Goal: Task Accomplishment & Management: Manage account settings

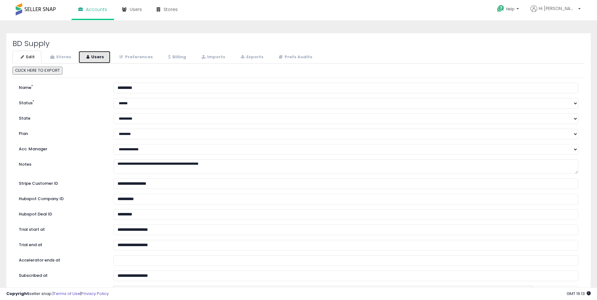
click at [87, 58] on icon at bounding box center [88, 57] width 3 height 4
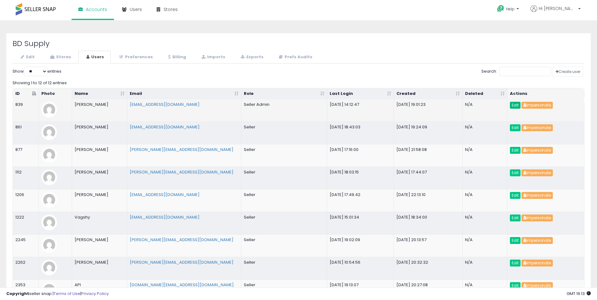
click at [515, 105] on link "Edit" at bounding box center [515, 105] width 11 height 7
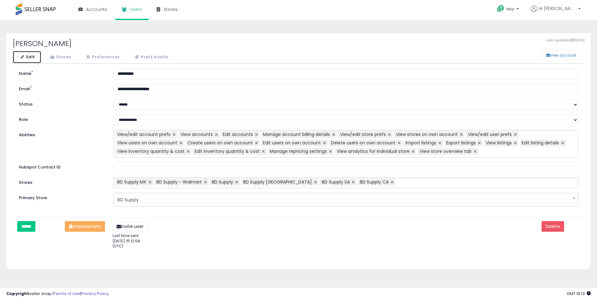
click at [27, 60] on link "Edit" at bounding box center [27, 57] width 29 height 13
click at [574, 53] on button "View account" at bounding box center [561, 55] width 37 height 9
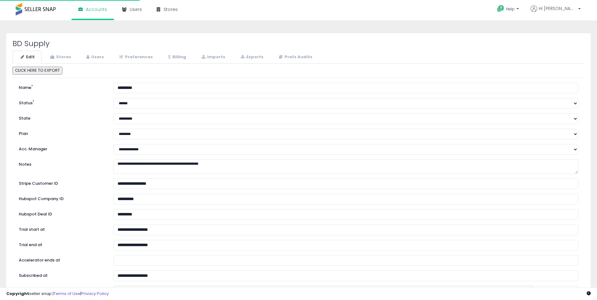
select select "**"
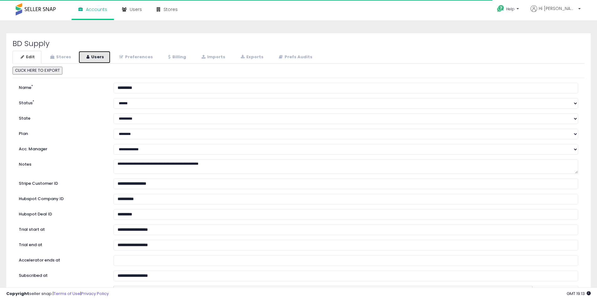
click at [93, 56] on link "Users" at bounding box center [94, 57] width 32 height 13
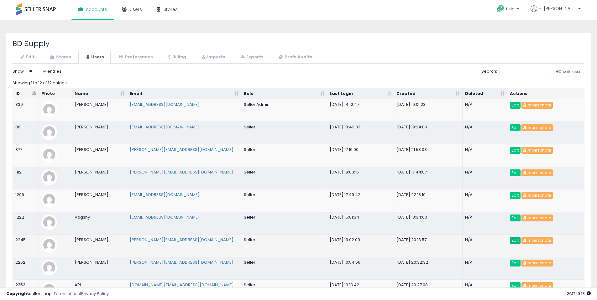
click at [514, 243] on link "Edit" at bounding box center [515, 240] width 11 height 7
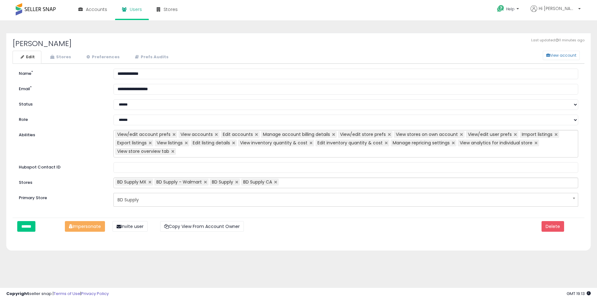
click at [188, 152] on ul "View/edit account prefs View accounts Edit accounts Manage account billing deta…" at bounding box center [346, 144] width 465 height 28
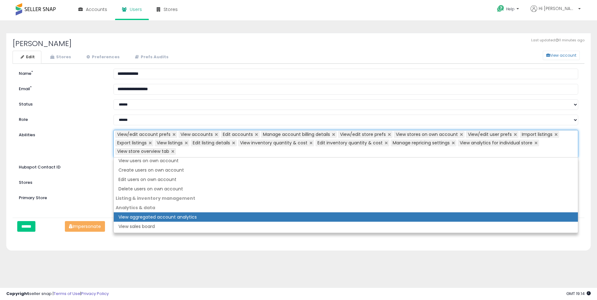
scroll to position [56, 0]
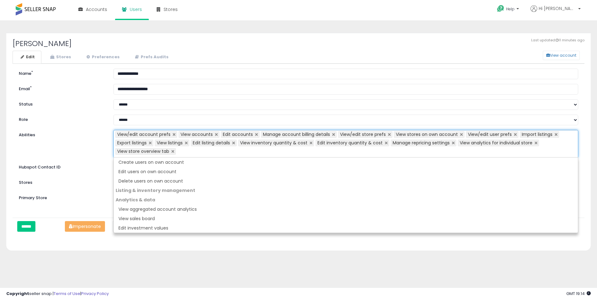
click at [204, 266] on div "Last updated: 11 minutes ago Karl Gatab_va View account Edit Stores Preferences…" at bounding box center [298, 157] width 591 height 260
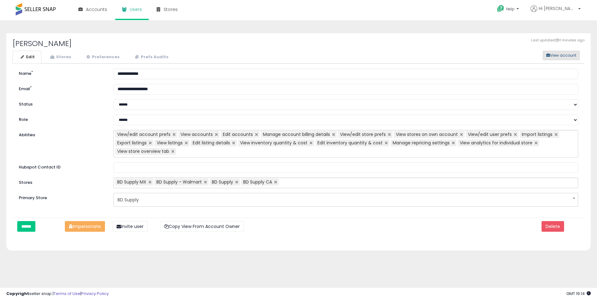
click at [565, 58] on button "View account" at bounding box center [561, 55] width 37 height 9
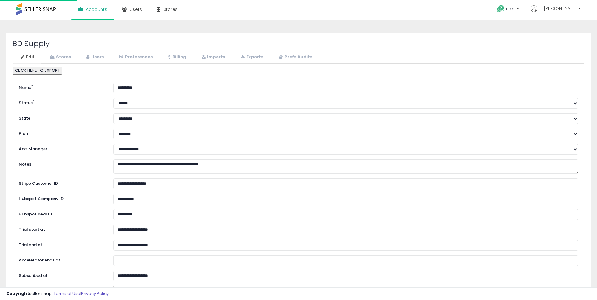
select select "**"
click at [96, 60] on link "Users" at bounding box center [94, 57] width 32 height 13
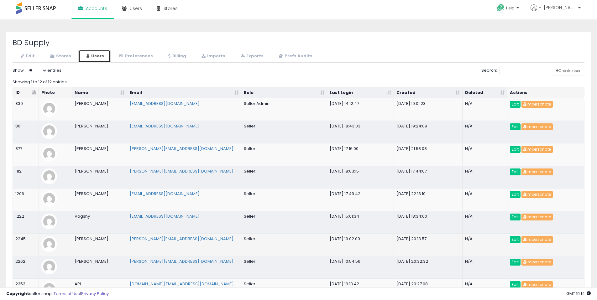
scroll to position [1, 0]
click at [512, 107] on link "Edit" at bounding box center [515, 104] width 11 height 7
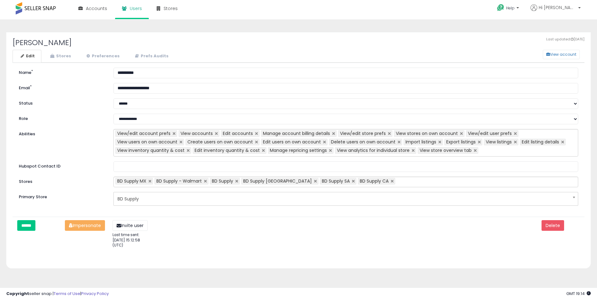
scroll to position [1, 0]
click at [572, 54] on button "View account" at bounding box center [561, 54] width 37 height 9
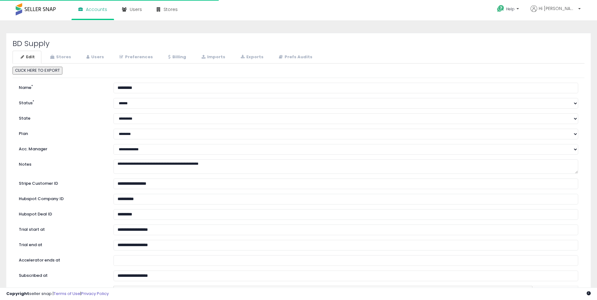
select select "**"
click at [92, 55] on link "Users" at bounding box center [94, 57] width 32 height 13
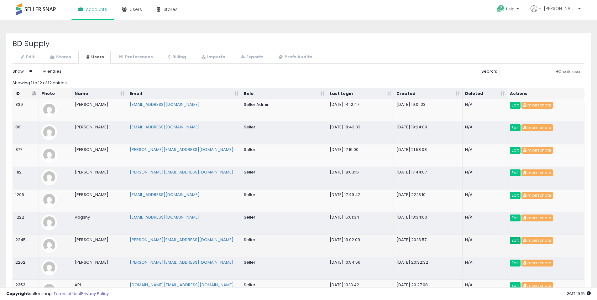
click at [517, 239] on link "Edit" at bounding box center [515, 240] width 11 height 7
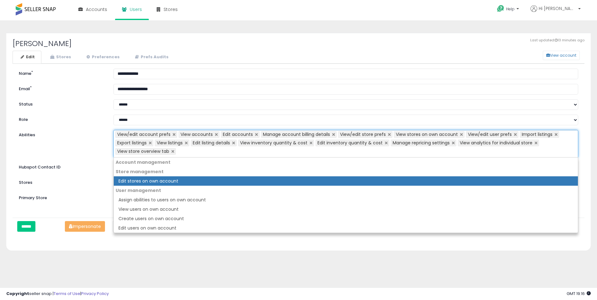
click at [190, 155] on ul "View/edit account prefs View accounts Edit accounts Manage account billing deta…" at bounding box center [346, 144] width 465 height 28
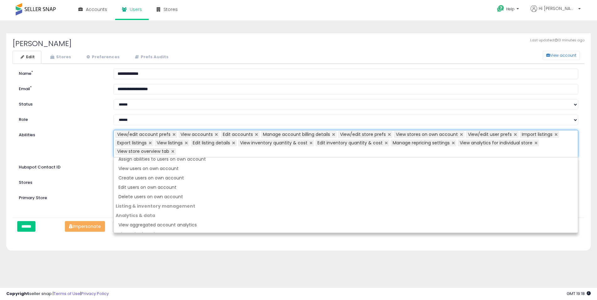
scroll to position [19, 0]
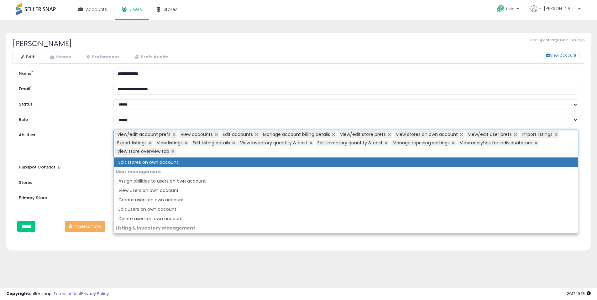
click at [290, 36] on div "Last updated: 13 minutes ago [PERSON_NAME] View account Edit Stores Preferences…" at bounding box center [298, 142] width 585 height 218
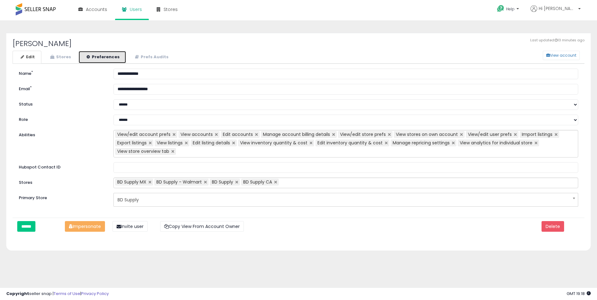
click at [94, 58] on link "Preferences" at bounding box center [102, 57] width 48 height 13
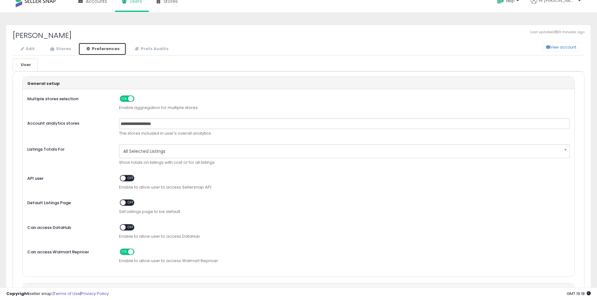
scroll to position [14, 0]
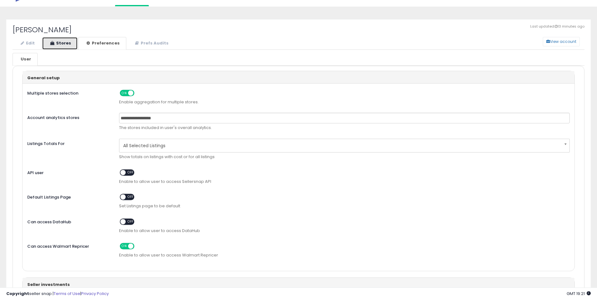
click at [72, 40] on link "Stores" at bounding box center [60, 43] width 36 height 13
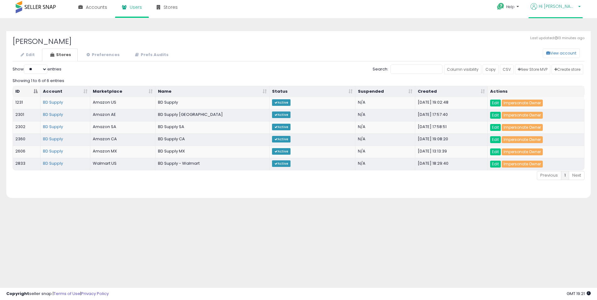
click at [559, 14] on link "Hi Keirth" at bounding box center [556, 10] width 50 height 14
click at [555, 33] on link "View account" at bounding box center [561, 30] width 28 height 6
